Goal: Task Accomplishment & Management: Manage account settings

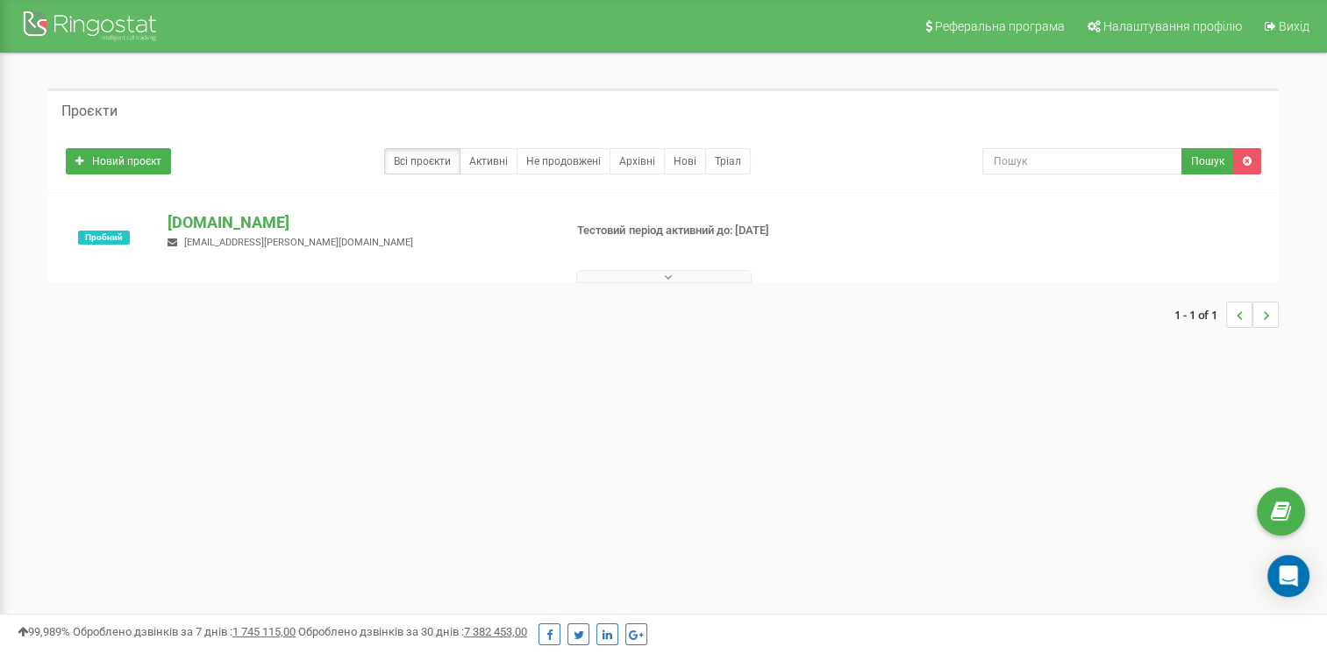
click at [333, 252] on div "Пробний aaa.ua m.zorina@aaa.ua Тестовий період активний до: 06.10.2025" at bounding box center [663, 246] width 1221 height 70
click at [676, 273] on button at bounding box center [663, 276] width 175 height 13
click at [486, 157] on link "Активні" at bounding box center [488, 161] width 58 height 26
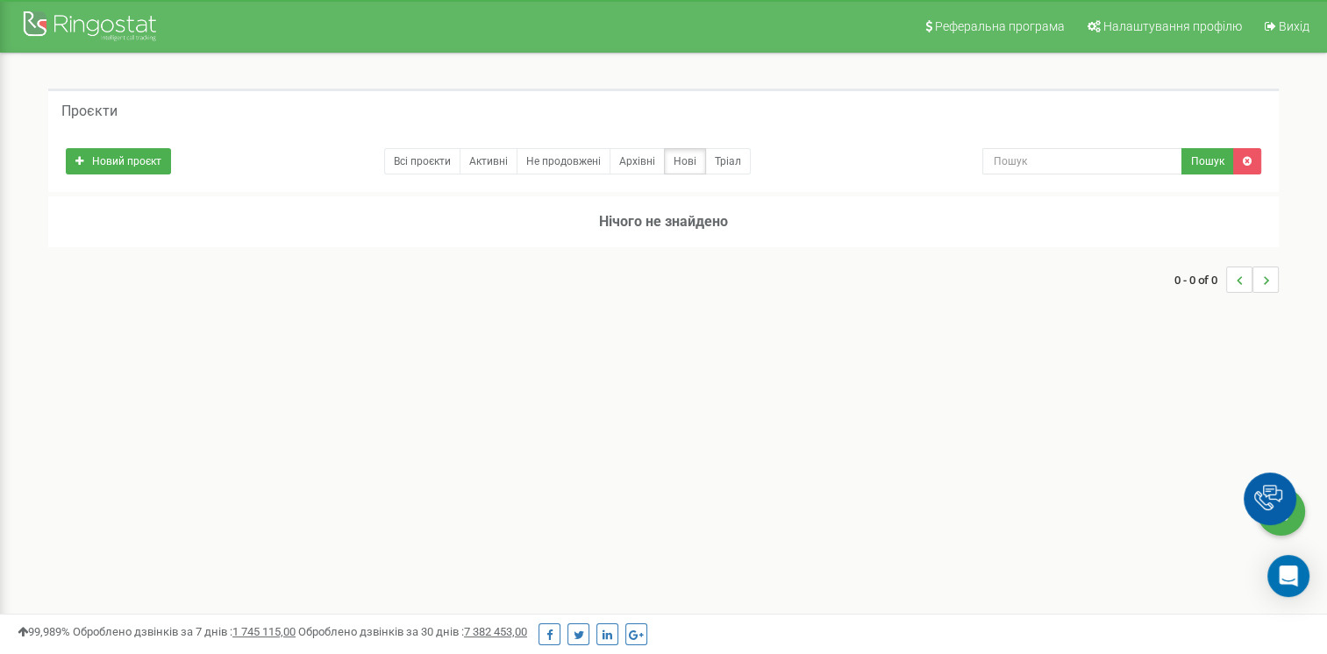
click at [432, 153] on link "Всі проєкти" at bounding box center [422, 161] width 76 height 26
